Goal: Information Seeking & Learning: Learn about a topic

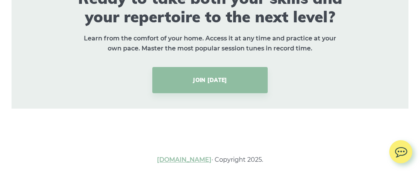
scroll to position [5855, 0]
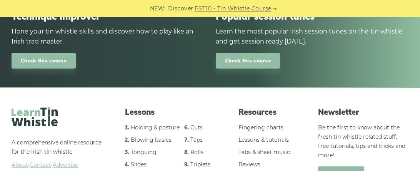
scroll to position [813, 0]
